Goal: Find contact information: Find contact information

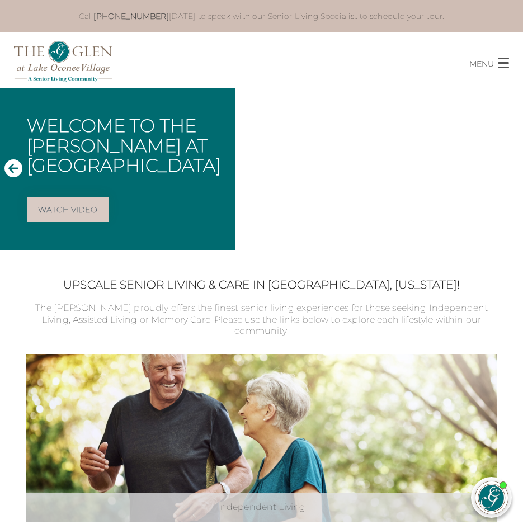
click at [493, 65] on p "MENU" at bounding box center [481, 63] width 25 height 13
click at [500, 61] on span "button" at bounding box center [502, 63] width 11 height 11
click at [471, 64] on p "MENU" at bounding box center [481, 63] width 25 height 13
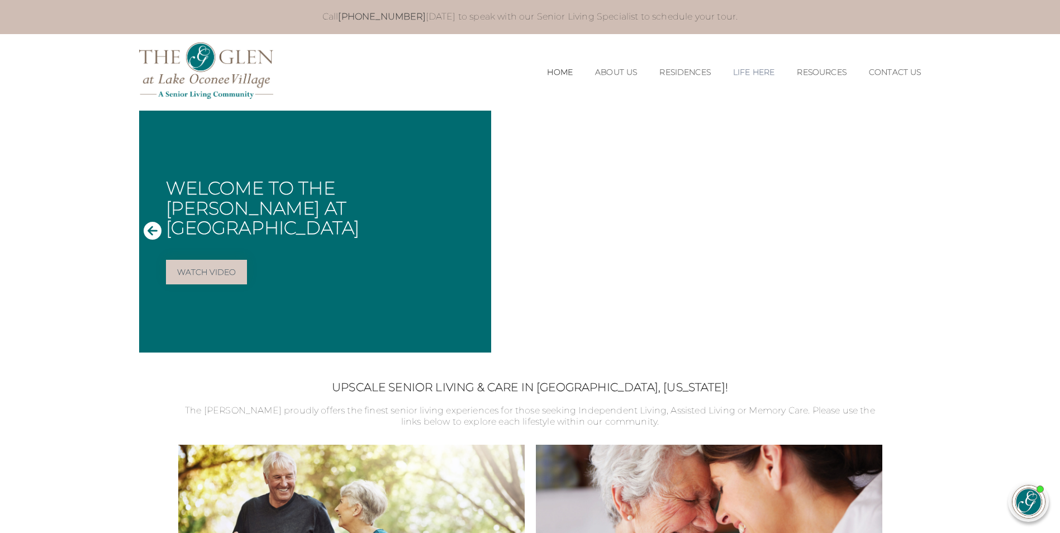
click at [522, 67] on li "Life Here Our Location Photos & Virtual Tours Your Personal Chef Active Fun Com…" at bounding box center [754, 72] width 64 height 32
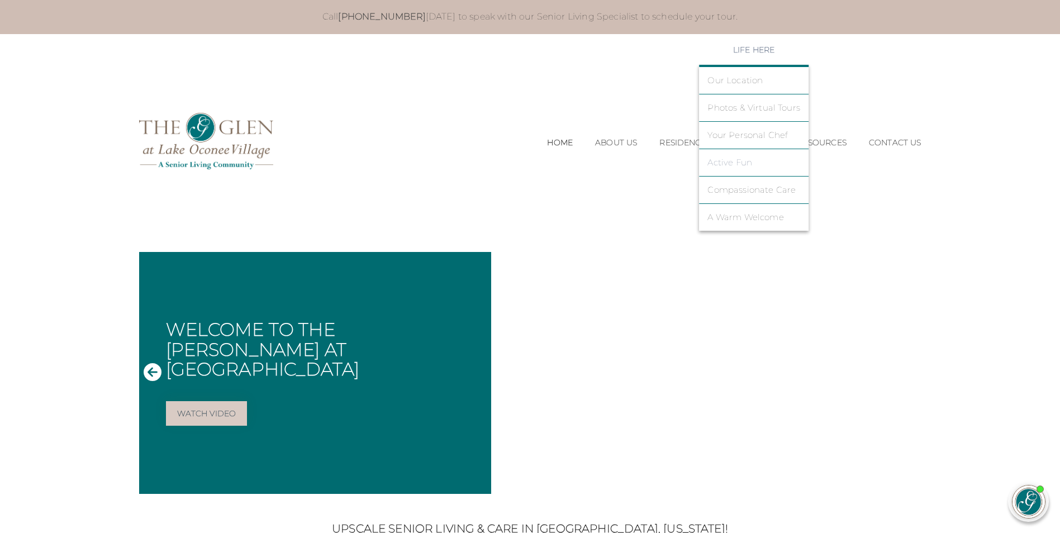
click at [522, 161] on link "Active Fun" at bounding box center [754, 163] width 93 height 10
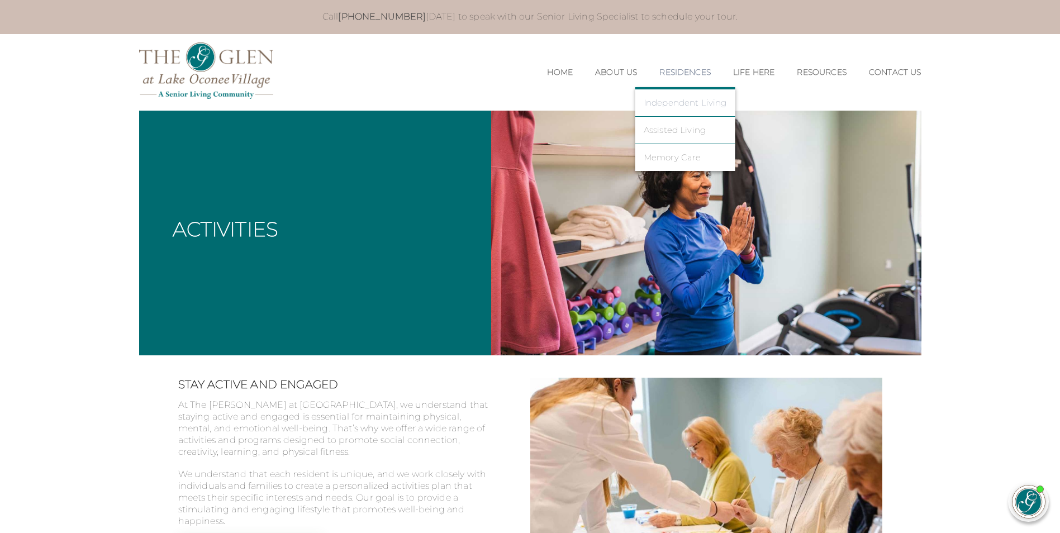
click at [686, 106] on link "Independent Living" at bounding box center [685, 103] width 83 height 10
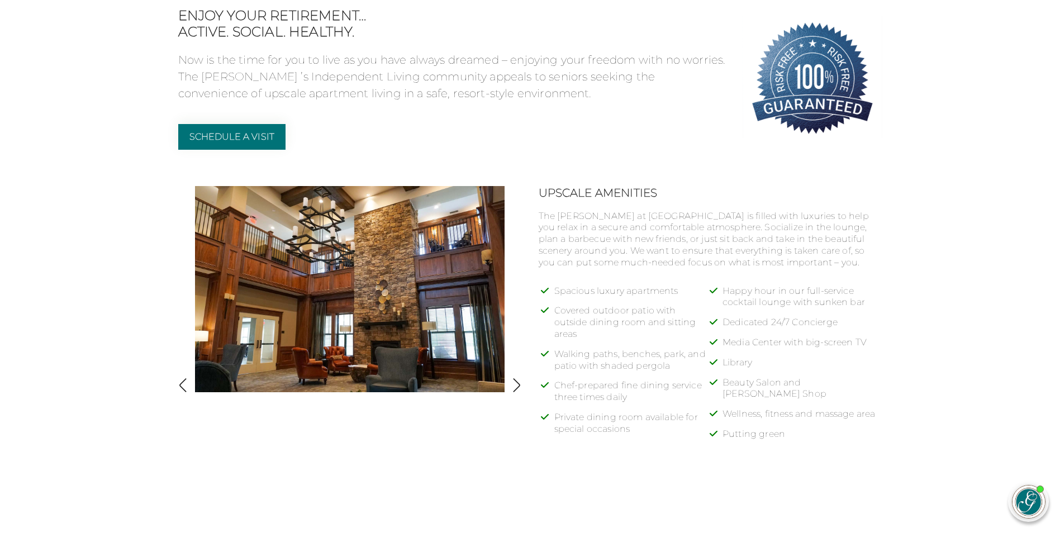
scroll to position [447, 0]
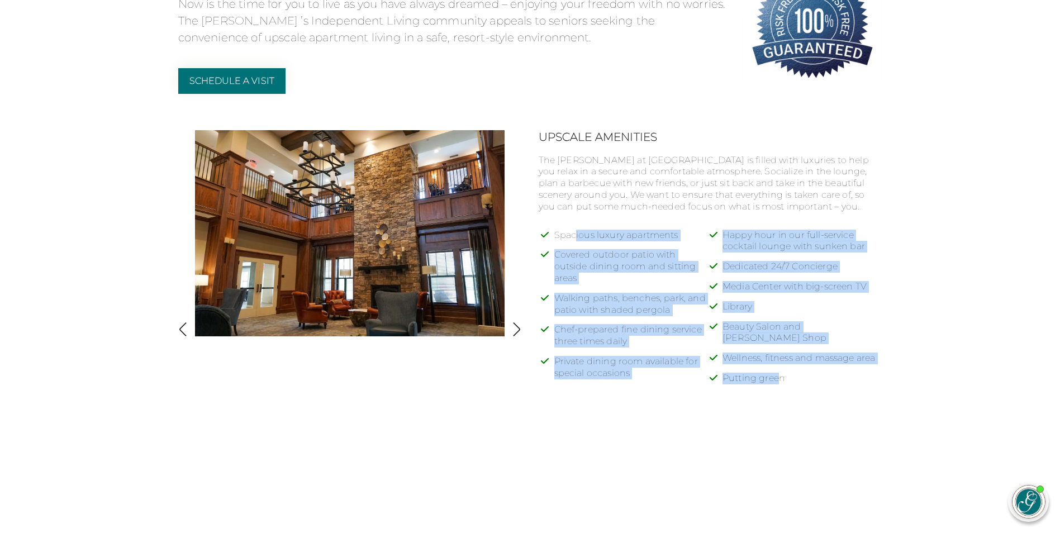
drag, startPoint x: 783, startPoint y: 376, endPoint x: 574, endPoint y: 242, distance: 248.3
click at [574, 242] on ul "Spacious luxury apartments Covered outdoor patio with outside dining room and s…" at bounding box center [718, 311] width 328 height 163
click at [615, 378] on li "Private dining room available for special occasions" at bounding box center [634, 372] width 160 height 32
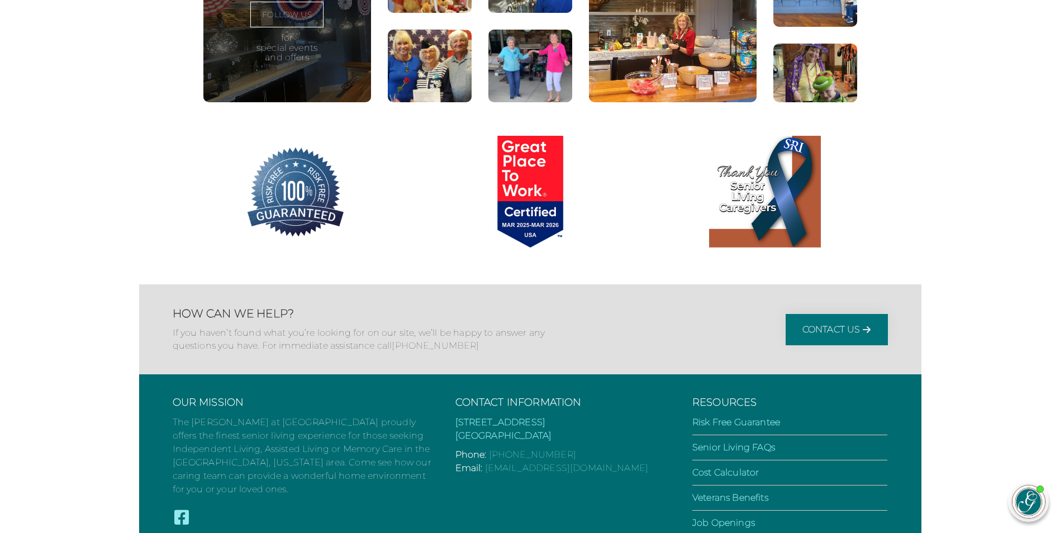
scroll to position [2188, 0]
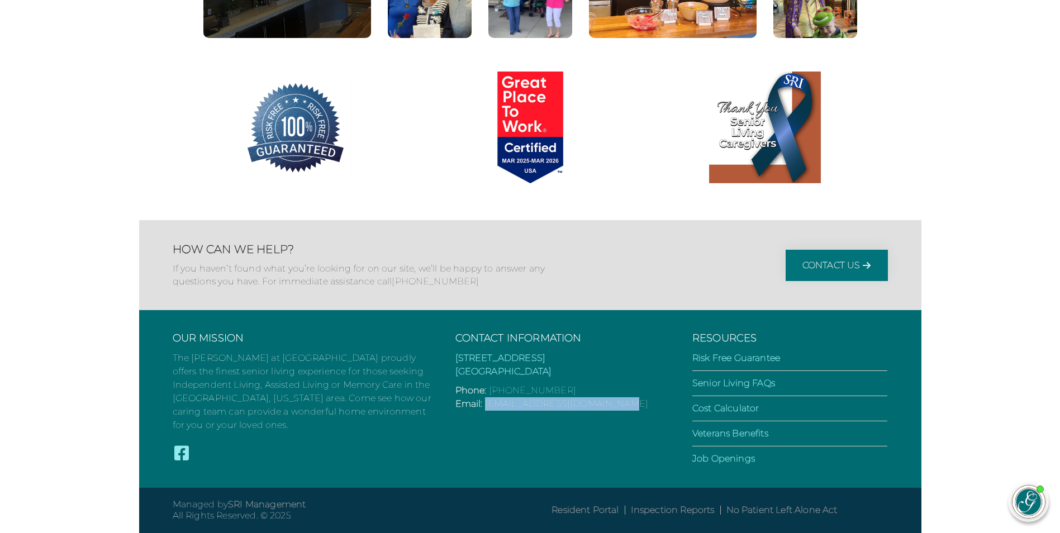
drag, startPoint x: 626, startPoint y: 401, endPoint x: 486, endPoint y: 405, distance: 140.3
click at [486, 405] on p "Email: life@theglenlakeoconee.com" at bounding box center [562, 403] width 215 height 13
copy link "[EMAIL_ADDRESS][DOMAIN_NAME]"
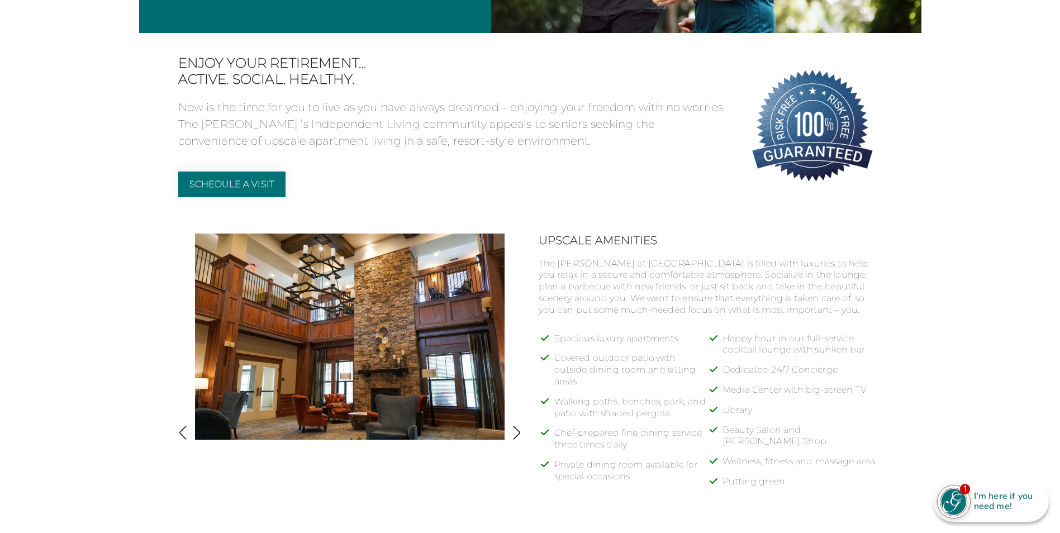
scroll to position [0, 0]
